Goal: Information Seeking & Learning: Learn about a topic

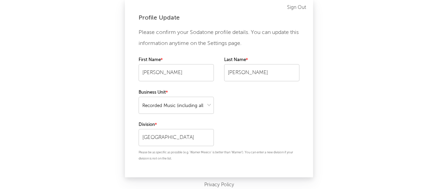
select select "recorded_music"
click at [348, 111] on div "Profile Update Please confirm your Sodatone profile details. You can update thi…" at bounding box center [219, 94] width 438 height 189
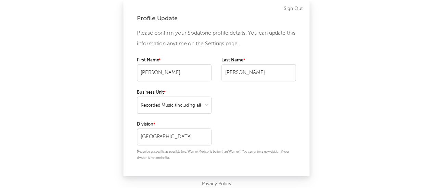
scroll to position [13, 0]
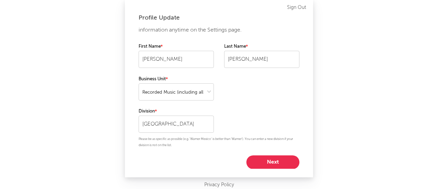
click at [259, 163] on button "Next" at bounding box center [273, 162] width 53 height 14
select select "marketing"
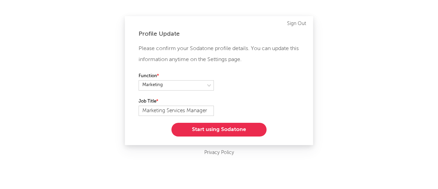
click at [242, 132] on button "Start using Sodatone" at bounding box center [219, 130] width 95 height 14
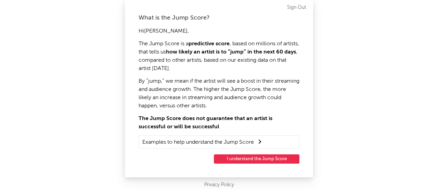
click at [252, 157] on button "I understand the Jump Score" at bounding box center [257, 158] width 86 height 9
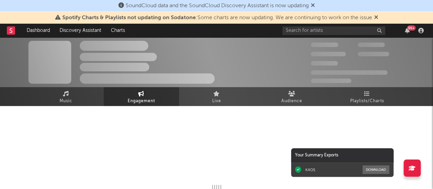
select select "1w"
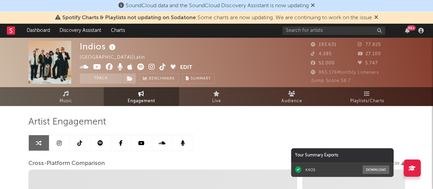
select select "1m"
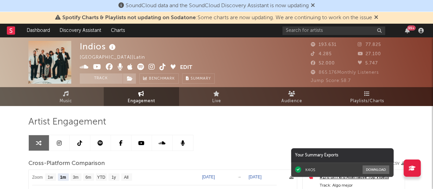
click at [378, 16] on icon at bounding box center [376, 16] width 4 height 5
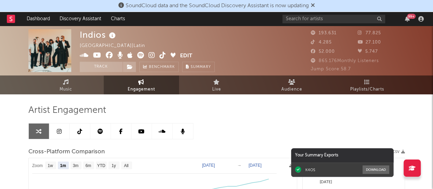
select select "1m"
click at [348, 17] on input "text" at bounding box center [334, 19] width 103 height 9
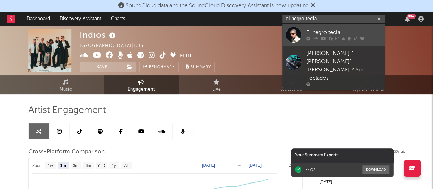
type input "el negro tecla"
click at [348, 36] on div "El negro tecla" at bounding box center [344, 32] width 75 height 8
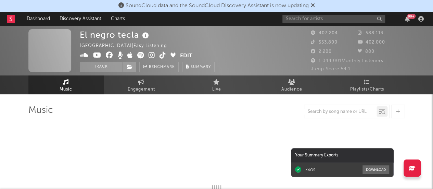
select select "6m"
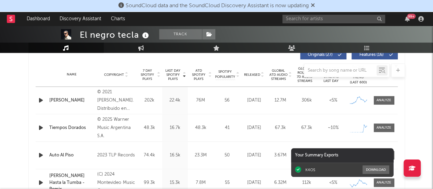
scroll to position [280, 0]
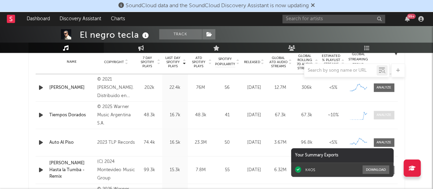
click at [387, 115] on div at bounding box center [384, 114] width 15 height 5
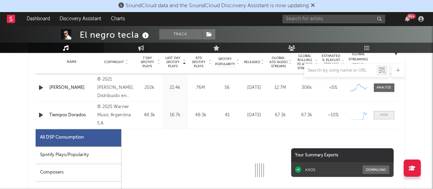
select select "1w"
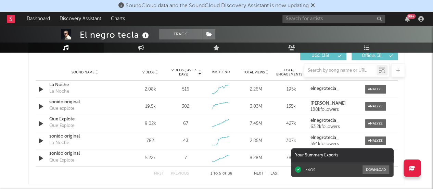
scroll to position [873, 0]
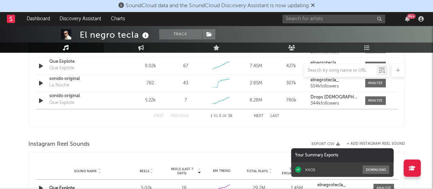
click at [259, 114] on button "Next" at bounding box center [259, 116] width 10 height 4
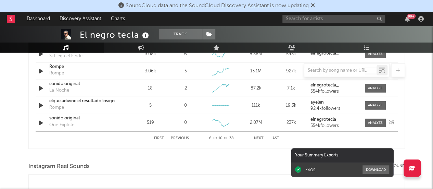
scroll to position [856, 0]
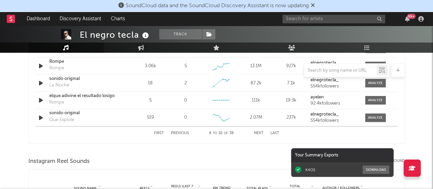
click at [257, 132] on button "Next" at bounding box center [259, 133] width 10 height 4
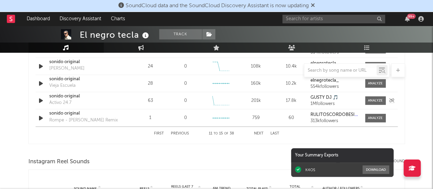
scroll to position [874, 0]
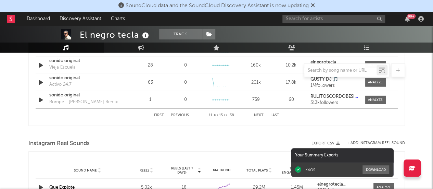
click at [257, 113] on button "Next" at bounding box center [259, 115] width 10 height 4
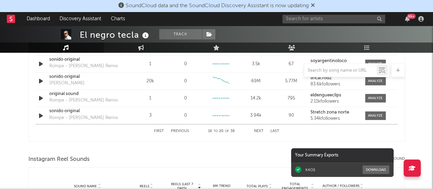
scroll to position [861, 0]
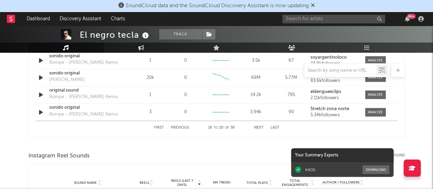
click at [259, 126] on button "Next" at bounding box center [259, 128] width 10 height 4
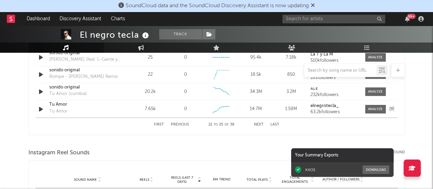
scroll to position [866, 0]
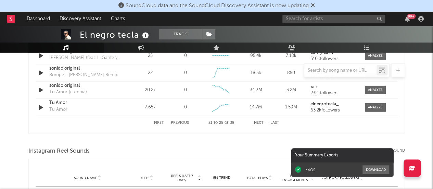
click at [257, 121] on button "Next" at bounding box center [259, 123] width 10 height 4
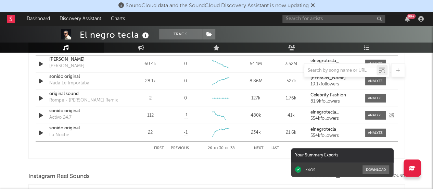
scroll to position [850, 0]
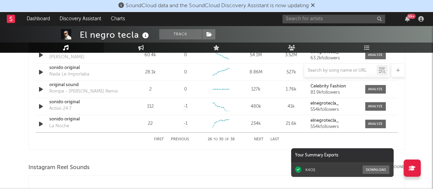
click at [256, 138] on button "Next" at bounding box center [259, 139] width 10 height 4
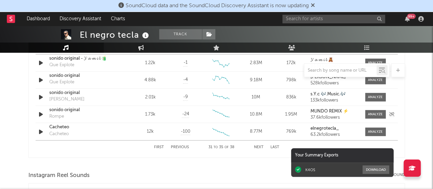
scroll to position [845, 0]
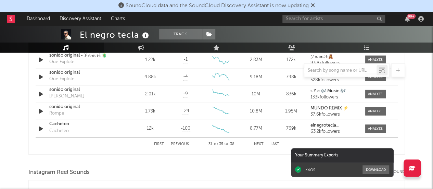
click at [259, 142] on button "Next" at bounding box center [259, 144] width 10 height 4
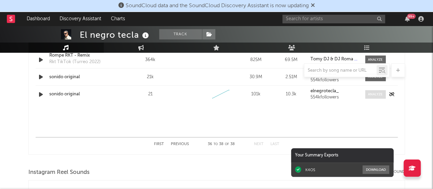
click at [373, 94] on div at bounding box center [375, 94] width 15 height 5
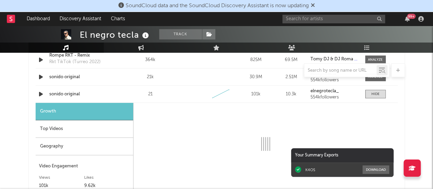
select select "1w"
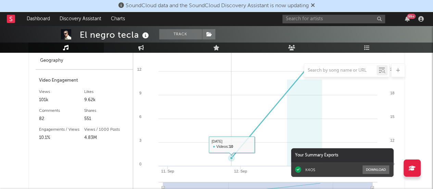
scroll to position [871, 0]
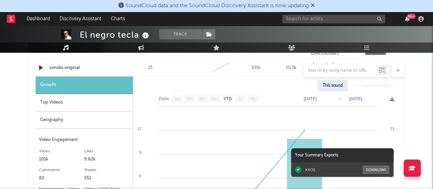
click at [215, 99] on text "6m" at bounding box center [215, 99] width 6 height 5
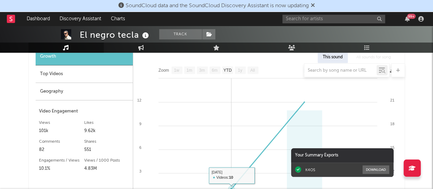
scroll to position [893, 0]
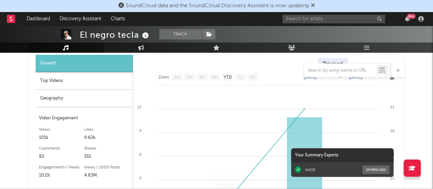
click at [116, 78] on div "Top Videos" at bounding box center [84, 80] width 97 height 17
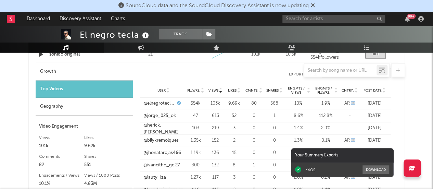
scroll to position [873, 0]
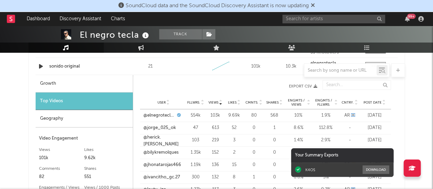
click at [116, 118] on div "Geography" at bounding box center [84, 118] width 97 height 17
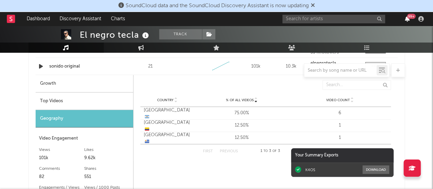
click at [406, 19] on icon "button" at bounding box center [407, 18] width 5 height 5
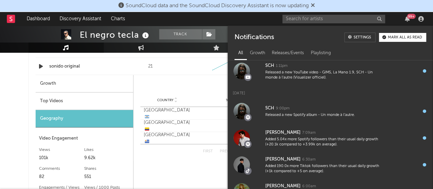
scroll to position [415, 0]
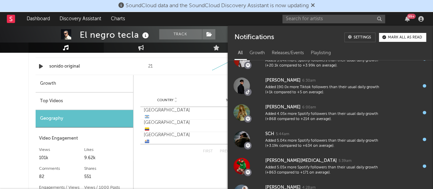
click at [404, 18] on div "99 +" at bounding box center [407, 18] width 10 height 5
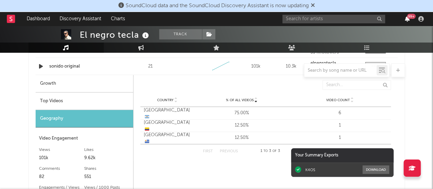
click at [407, 20] on icon "button" at bounding box center [407, 18] width 5 height 5
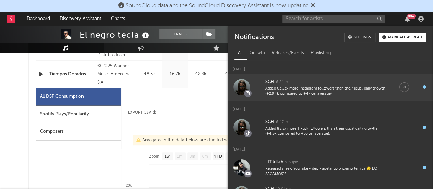
scroll to position [267, 0]
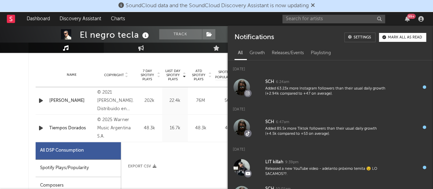
click at [410, 16] on div "99 +" at bounding box center [411, 16] width 9 height 5
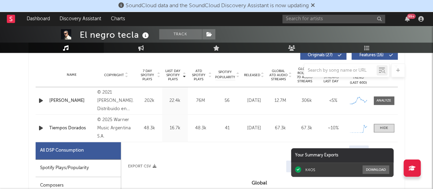
click at [390, 15] on div "99 +" at bounding box center [355, 19] width 144 height 14
